Goal: Information Seeking & Learning: Learn about a topic

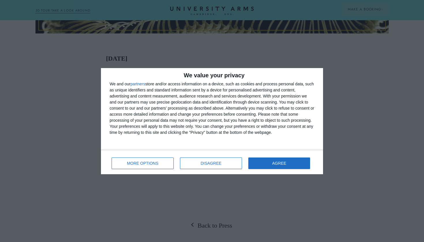
scroll to position [270, 0]
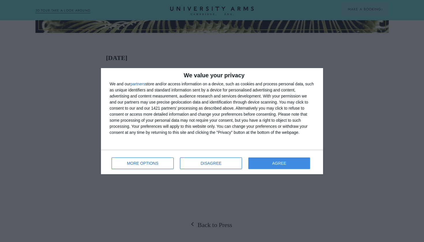
click at [261, 162] on button "AGREE" at bounding box center [280, 164] width 62 height 12
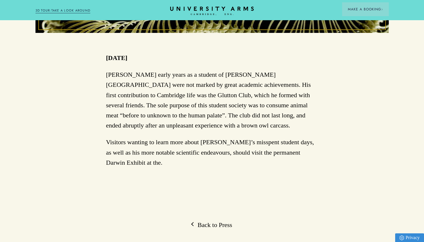
click at [255, 125] on p "[PERSON_NAME] early years as a student of [PERSON_NAME][GEOGRAPHIC_DATA] were n…" at bounding box center [212, 100] width 212 height 61
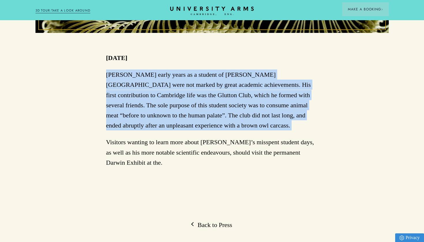
click at [255, 125] on p "[PERSON_NAME] early years as a student of [PERSON_NAME][GEOGRAPHIC_DATA] were n…" at bounding box center [212, 100] width 212 height 61
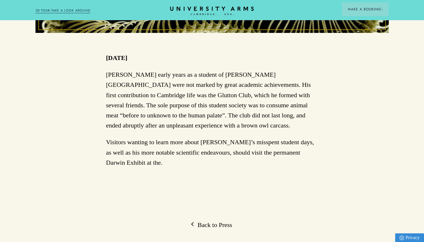
click at [257, 133] on div "[PERSON_NAME] early years as a student of [PERSON_NAME][GEOGRAPHIC_DATA] were n…" at bounding box center [212, 119] width 212 height 98
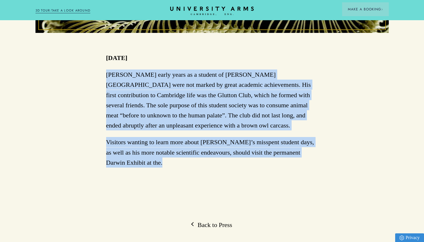
drag, startPoint x: 257, startPoint y: 133, endPoint x: 253, endPoint y: 76, distance: 57.3
click at [253, 76] on div "[PERSON_NAME] early years as a student of [PERSON_NAME][GEOGRAPHIC_DATA] were n…" at bounding box center [212, 119] width 212 height 98
click at [253, 76] on p "[PERSON_NAME] early years as a student of [PERSON_NAME][GEOGRAPHIC_DATA] were n…" at bounding box center [212, 100] width 212 height 61
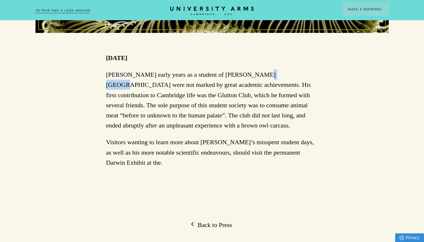
click at [253, 76] on p "[PERSON_NAME] early years as a student of [PERSON_NAME][GEOGRAPHIC_DATA] were n…" at bounding box center [212, 100] width 212 height 61
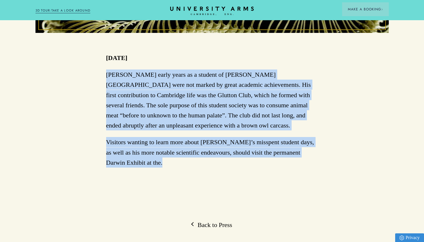
drag, startPoint x: 253, startPoint y: 76, endPoint x: 253, endPoint y: 163, distance: 87.2
click at [253, 163] on div "[PERSON_NAME] early years as a student of [PERSON_NAME][GEOGRAPHIC_DATA] were n…" at bounding box center [212, 119] width 212 height 98
click at [253, 163] on p "Visitors wanting to learn more about [PERSON_NAME]’s misspent student days, as …" at bounding box center [212, 152] width 212 height 31
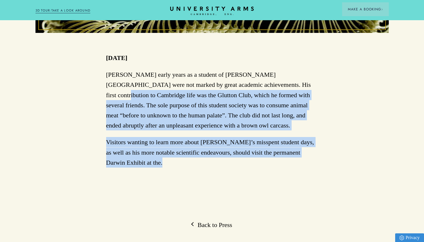
drag, startPoint x: 253, startPoint y: 163, endPoint x: 250, endPoint y: 81, distance: 82.9
click at [250, 81] on div "[PERSON_NAME] early years as a student of [PERSON_NAME][GEOGRAPHIC_DATA] were n…" at bounding box center [212, 119] width 212 height 98
click at [250, 81] on p "[PERSON_NAME] early years as a student of [PERSON_NAME][GEOGRAPHIC_DATA] were n…" at bounding box center [212, 100] width 212 height 61
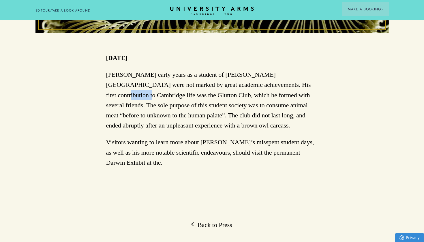
click at [250, 81] on p "[PERSON_NAME] early years as a student of [PERSON_NAME][GEOGRAPHIC_DATA] were n…" at bounding box center [212, 100] width 212 height 61
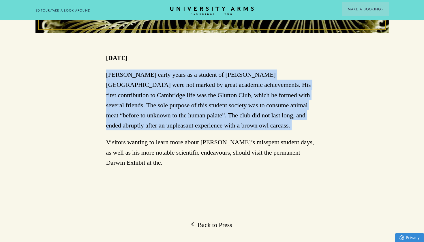
click at [250, 81] on p "[PERSON_NAME] early years as a student of [PERSON_NAME][GEOGRAPHIC_DATA] were n…" at bounding box center [212, 100] width 212 height 61
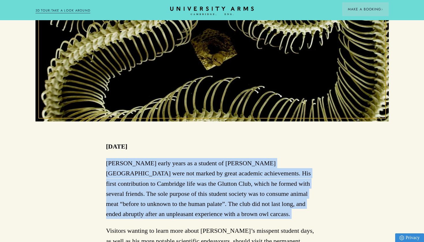
scroll to position [236, 0]
